Goal: Navigation & Orientation: Find specific page/section

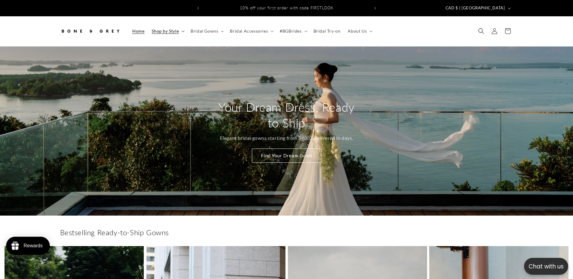
click at [178, 28] on span "Shop by Style" at bounding box center [165, 30] width 27 height 5
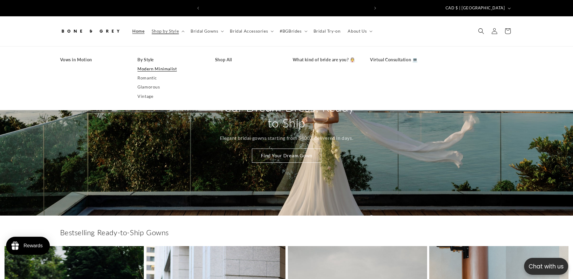
scroll to position [0, 166]
click at [148, 65] on link "Modern Minimalist" at bounding box center [171, 68] width 66 height 9
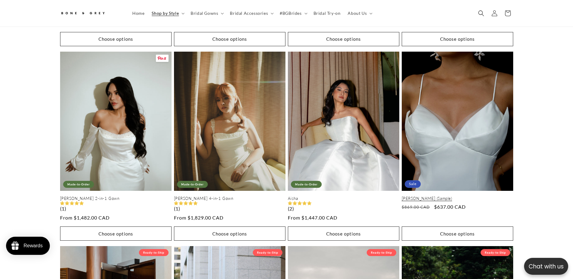
scroll to position [0, 333]
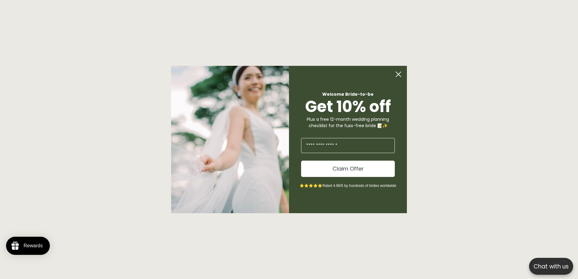
click at [396, 73] on circle "Close dialog" at bounding box center [398, 74] width 11 height 11
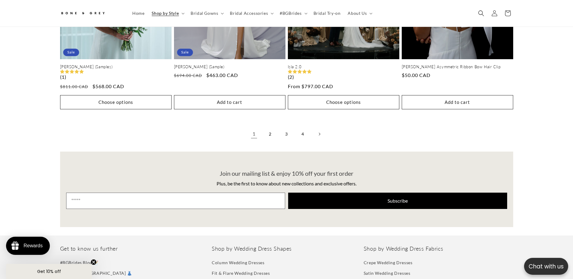
scroll to position [1448, 0]
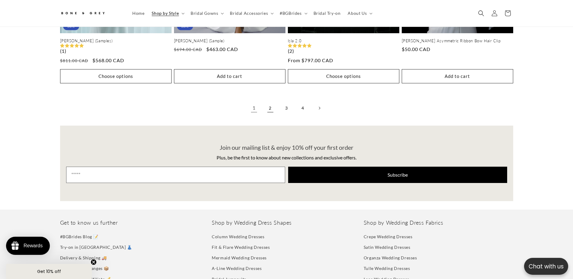
click at [272, 104] on link "2" at bounding box center [270, 108] width 13 height 13
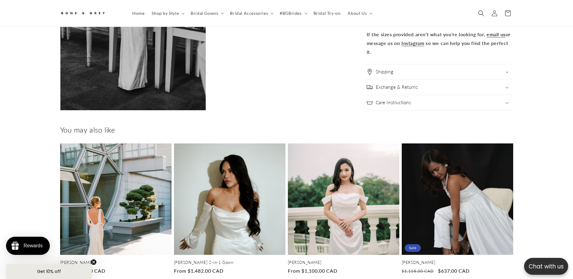
scroll to position [0, 333]
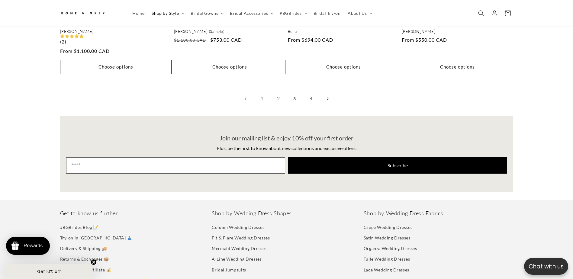
scroll to position [1478, 0]
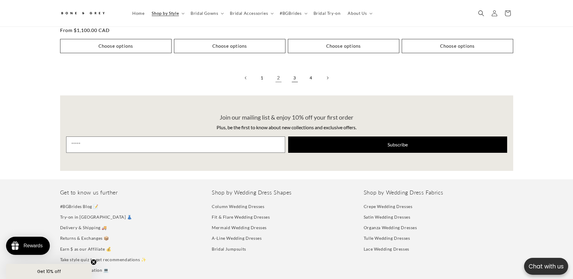
click at [297, 73] on link "3" at bounding box center [294, 77] width 13 height 13
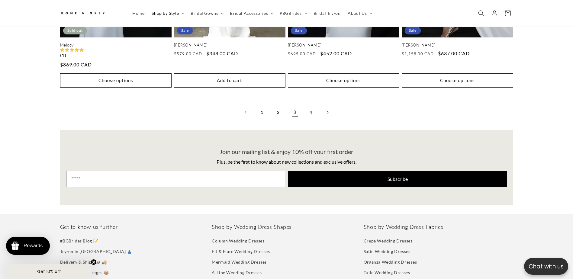
scroll to position [1448, 0]
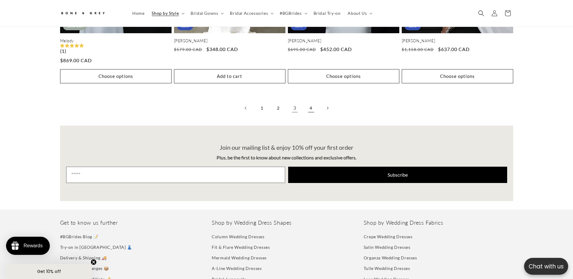
click at [311, 102] on link "4" at bounding box center [311, 108] width 13 height 13
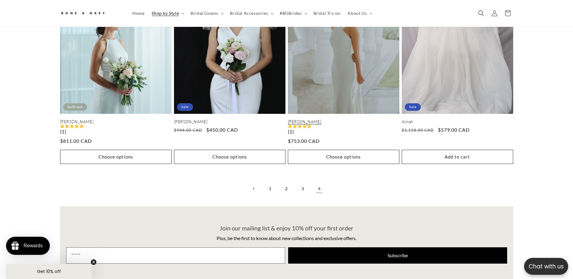
scroll to position [329, 0]
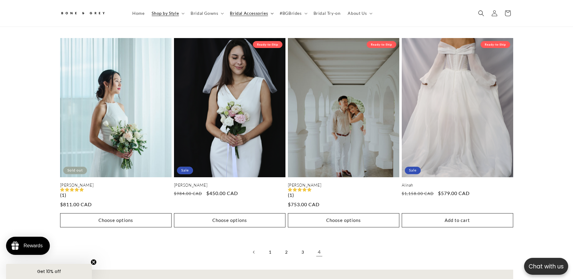
click at [258, 13] on span "Bridal Accessories" at bounding box center [249, 13] width 38 height 5
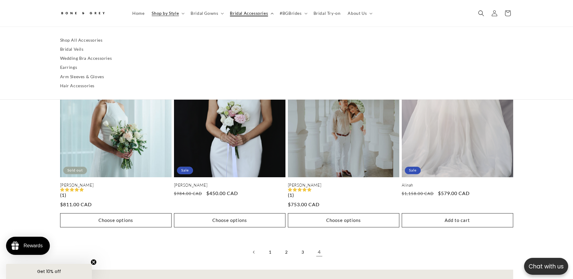
scroll to position [0, 166]
click at [76, 84] on link "Hair Accessories" at bounding box center [286, 85] width 453 height 9
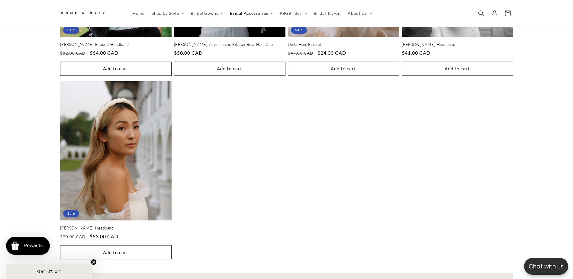
scroll to position [359, 0]
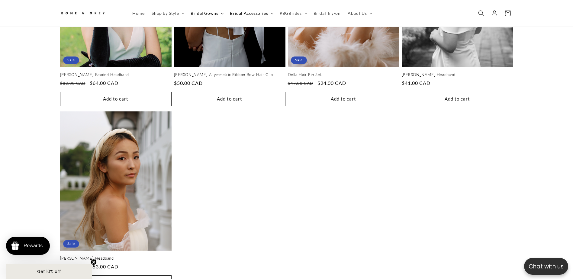
click at [199, 15] on span "Bridal Gowns" at bounding box center [205, 13] width 28 height 5
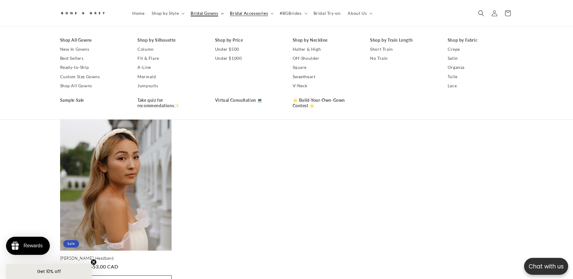
scroll to position [0, 166]
click at [145, 75] on link "Mermaid" at bounding box center [171, 76] width 66 height 9
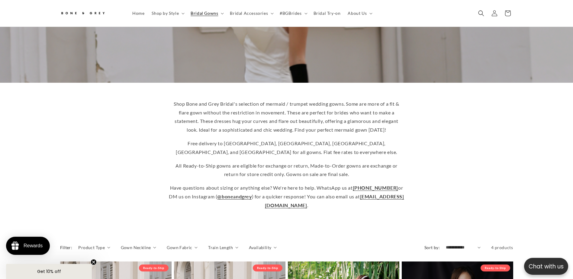
scroll to position [0, 166]
click at [170, 13] on span "Shop by Style" at bounding box center [165, 13] width 27 height 5
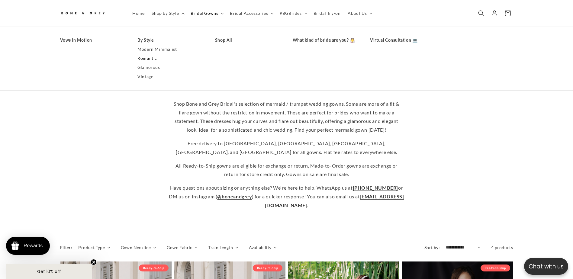
click at [151, 58] on link "Romantic" at bounding box center [171, 58] width 66 height 9
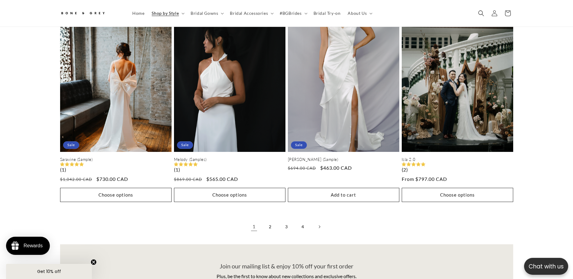
scroll to position [1327, 0]
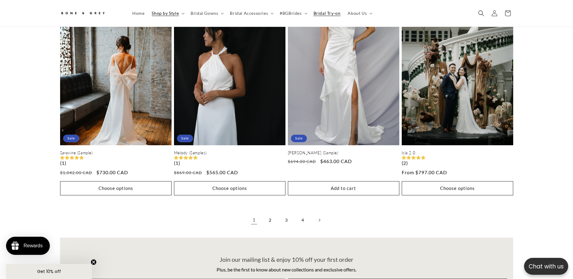
click at [322, 12] on span "Bridal Try-on" at bounding box center [327, 13] width 27 height 5
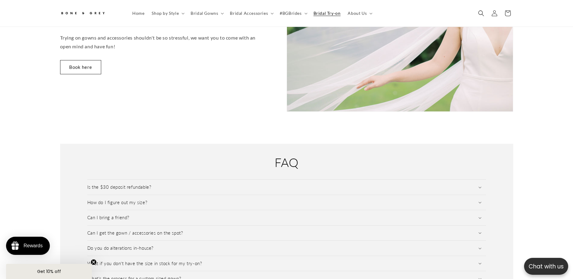
scroll to position [873, 0]
